Goal: Check status: Check status

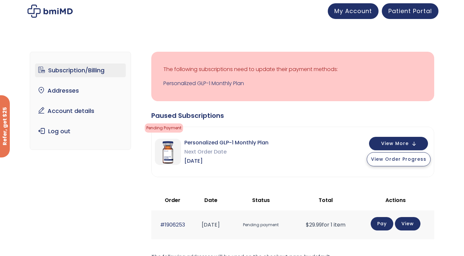
click at [383, 162] on span "View Order Progress" at bounding box center [398, 159] width 55 height 7
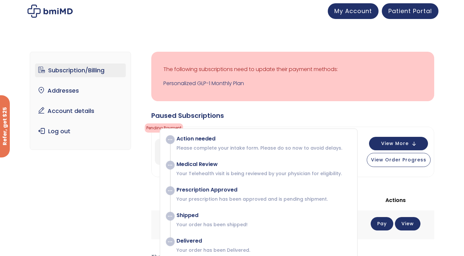
click at [372, 125] on div "Paused Subscriptions Pending Payment Action needed Please complete your intake …" at bounding box center [292, 232] width 283 height 243
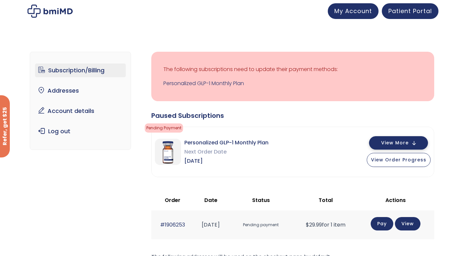
click at [397, 143] on span "View More" at bounding box center [395, 143] width 28 height 4
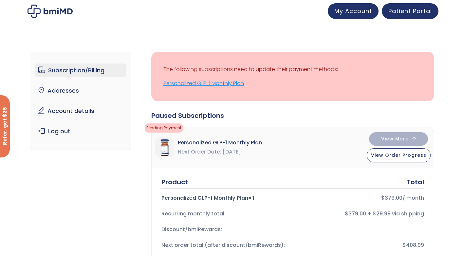
click at [233, 85] on link "Personalized GLP-1 Monthly Plan" at bounding box center [293, 83] width 259 height 9
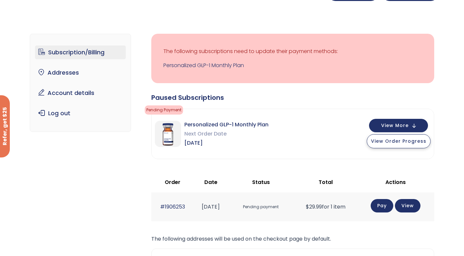
scroll to position [33, 0]
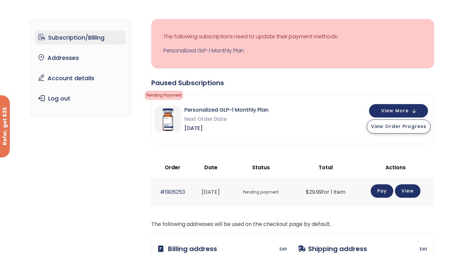
click at [404, 127] on span "View Order Progress" at bounding box center [398, 126] width 55 height 7
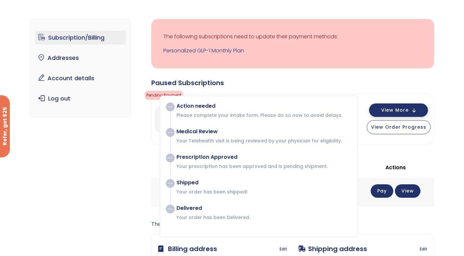
click at [408, 112] on span "View More" at bounding box center [395, 110] width 28 height 4
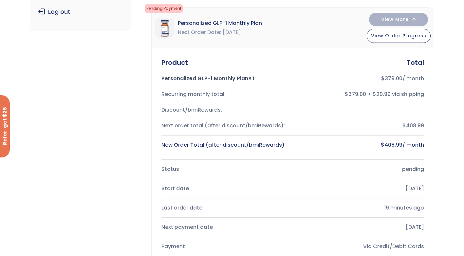
scroll to position [66, 0]
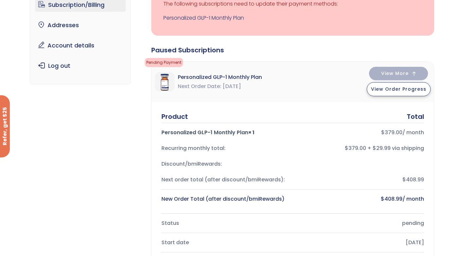
click at [405, 88] on span "View Order Progress" at bounding box center [398, 89] width 55 height 7
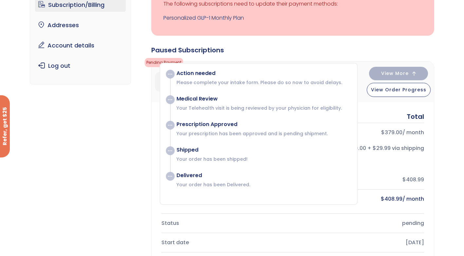
click at [357, 66] on div "Action needed Please complete your intake form. Please do so now to avoid delay…" at bounding box center [259, 134] width 198 height 142
click at [402, 73] on span "View More" at bounding box center [395, 73] width 28 height 4
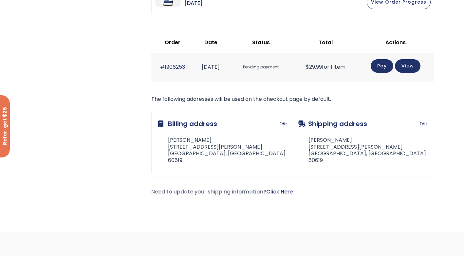
scroll to position [164, 0]
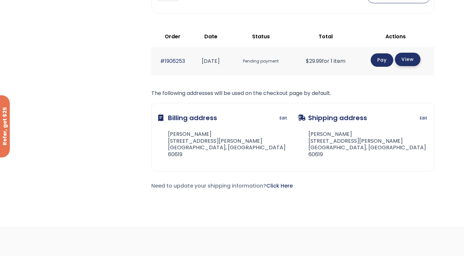
click at [409, 58] on link "View" at bounding box center [408, 59] width 26 height 13
click at [412, 60] on link "View" at bounding box center [408, 59] width 26 height 13
click at [172, 60] on link "#1906253" at bounding box center [172, 61] width 25 height 8
